Goal: Task Accomplishment & Management: Use online tool/utility

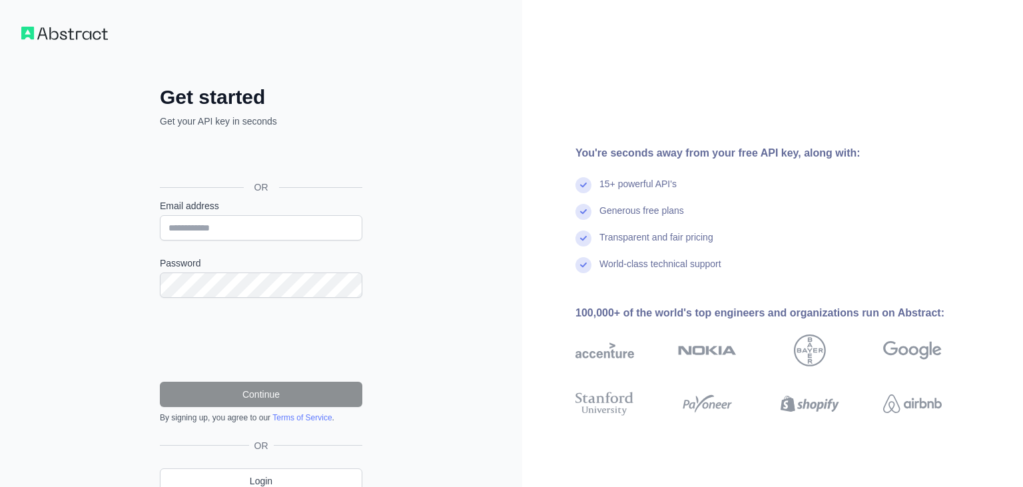
click at [232, 157] on div "Se connecter avec Google. S'ouvre dans un nouvel onglet." at bounding box center [260, 157] width 200 height 29
click at [219, 148] on div "Se connecter avec Google. S'ouvre dans un nouvel onglet." at bounding box center [260, 157] width 200 height 29
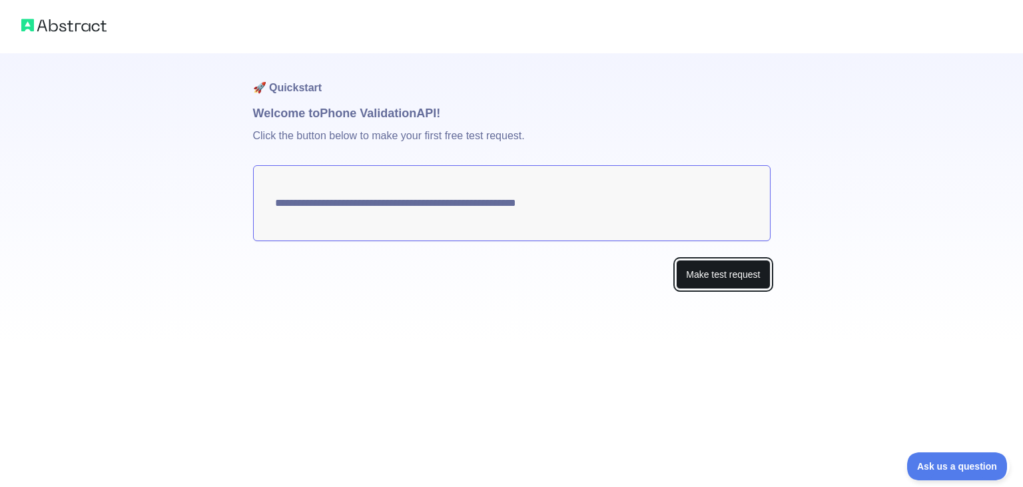
click at [701, 269] on button "Make test request" at bounding box center [723, 275] width 94 height 30
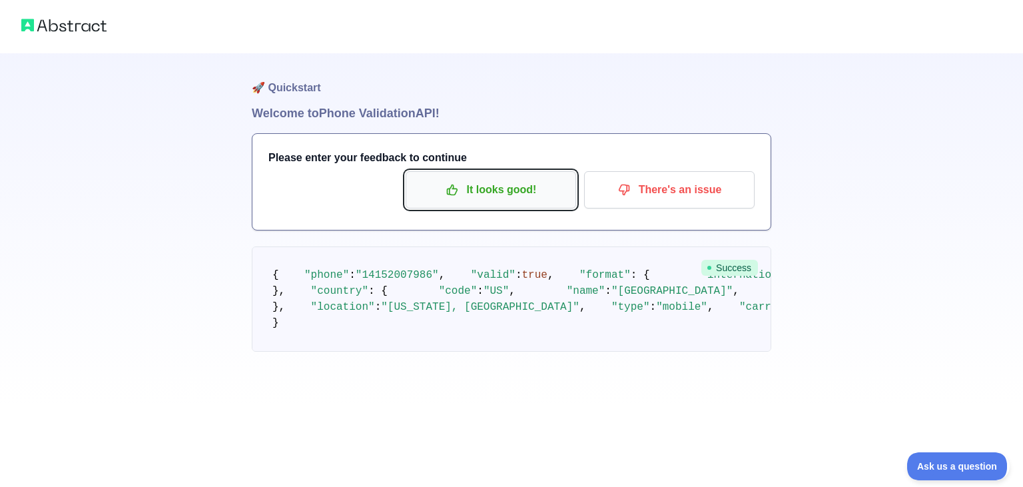
click at [505, 183] on p "It looks good!" at bounding box center [491, 190] width 151 height 23
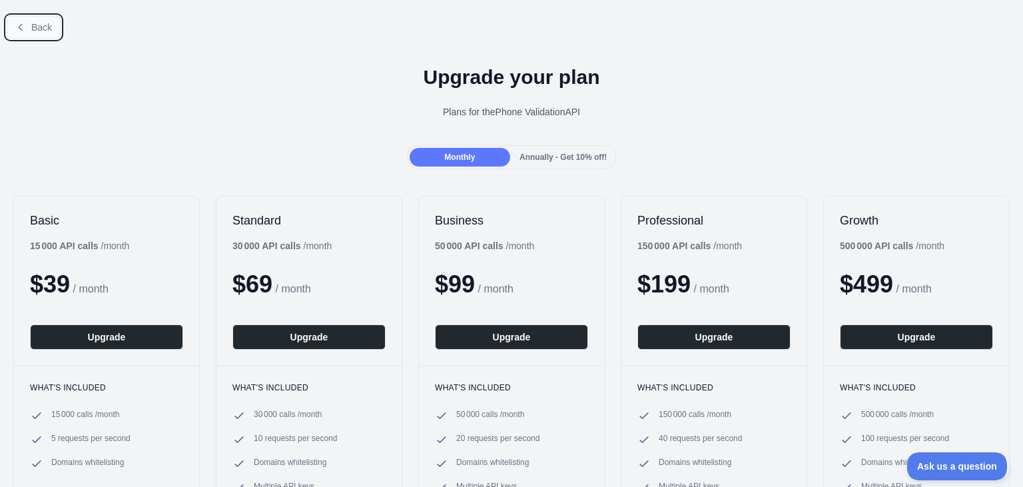
click at [35, 33] on button "Back" at bounding box center [34, 27] width 54 height 23
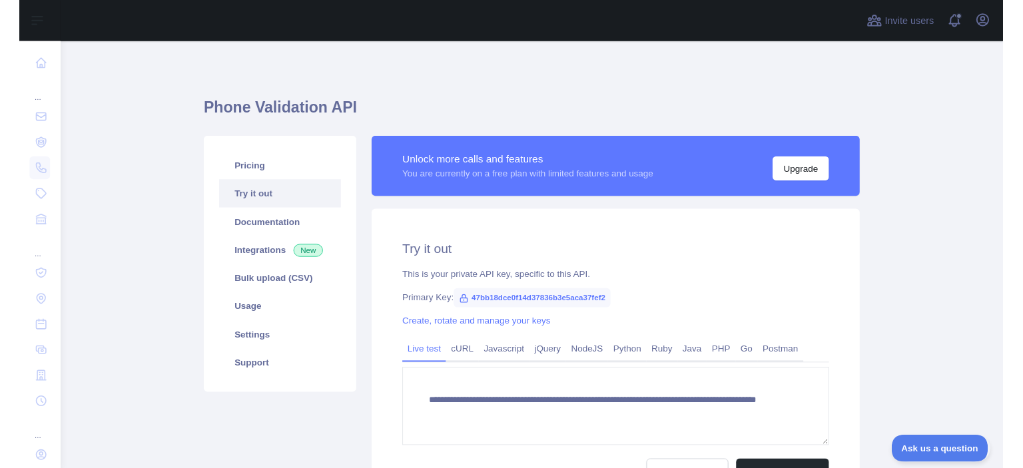
scroll to position [114, 0]
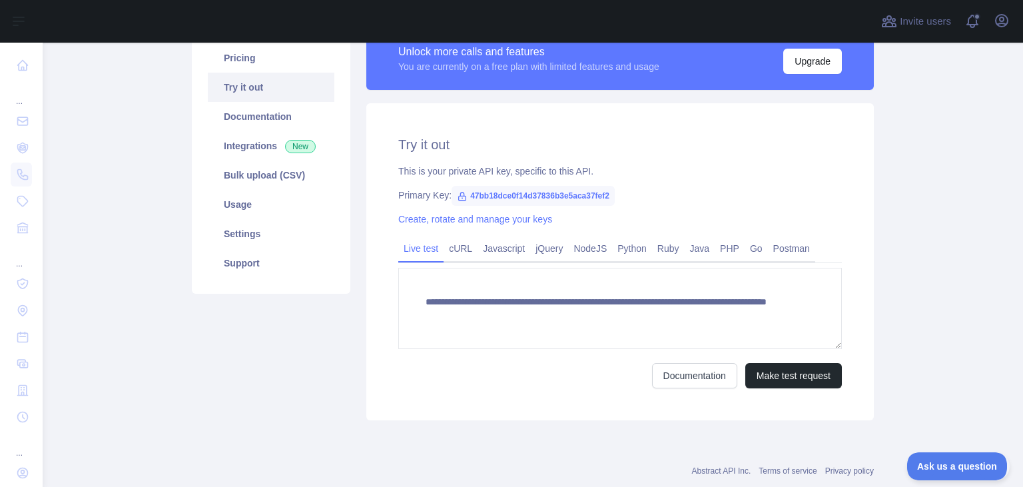
click at [550, 199] on span "47bb18dce0f14d37836b3e5aca37fef2" at bounding box center [533, 196] width 163 height 20
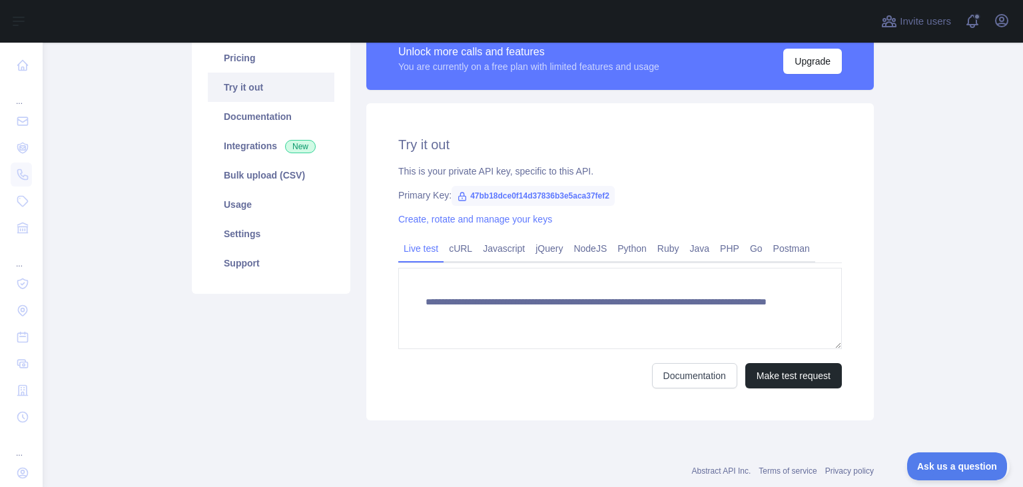
copy icon
click at [550, 199] on span "47bb18dce0f14d37836b3e5aca37fef2" at bounding box center [533, 196] width 163 height 20
copy span "47bb18dce0f14d37836b3e5aca37fef2"
click at [709, 175] on div "This is your private API key, specific to this API." at bounding box center [620, 171] width 444 height 13
